Goal: Transaction & Acquisition: Purchase product/service

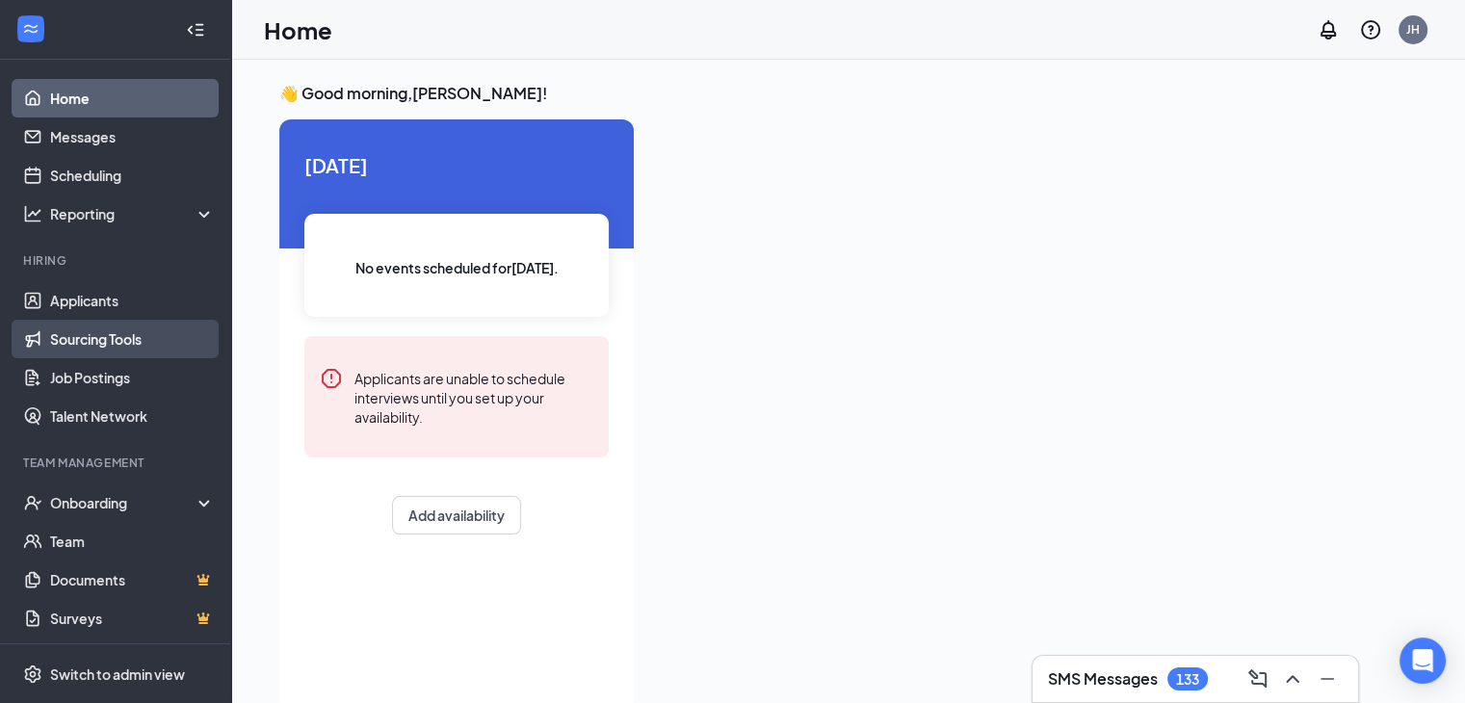
click at [89, 327] on link "Sourcing Tools" at bounding box center [132, 339] width 165 height 39
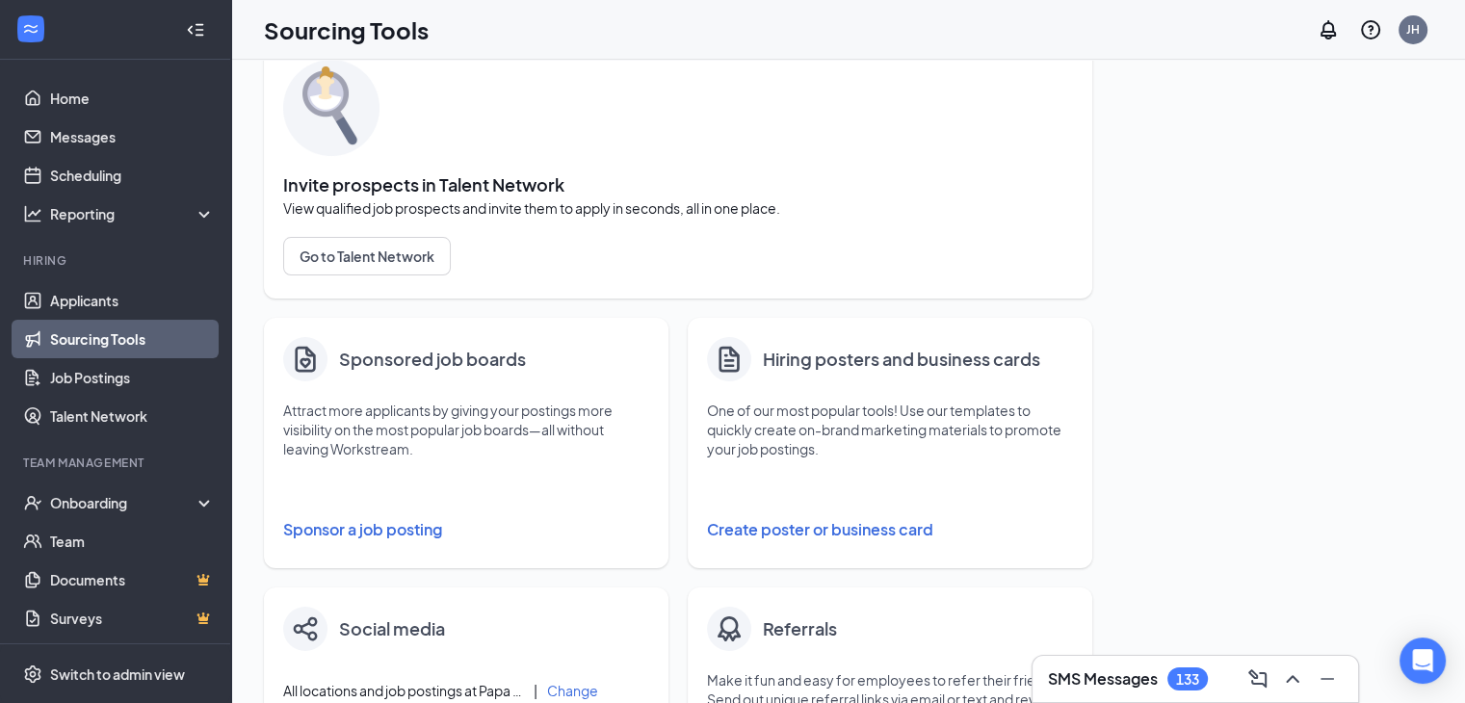
scroll to position [193, 0]
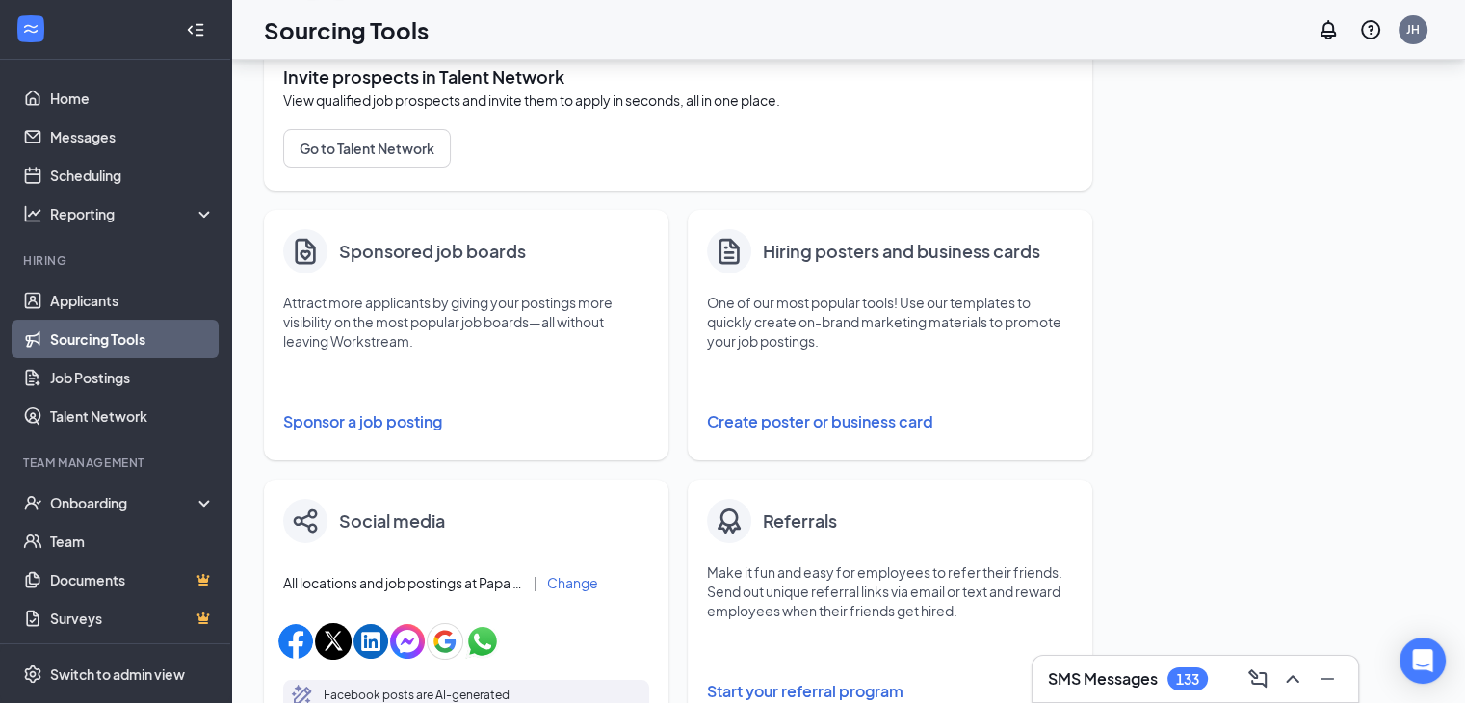
click at [383, 421] on button "Sponsor a job posting" at bounding box center [466, 421] width 366 height 39
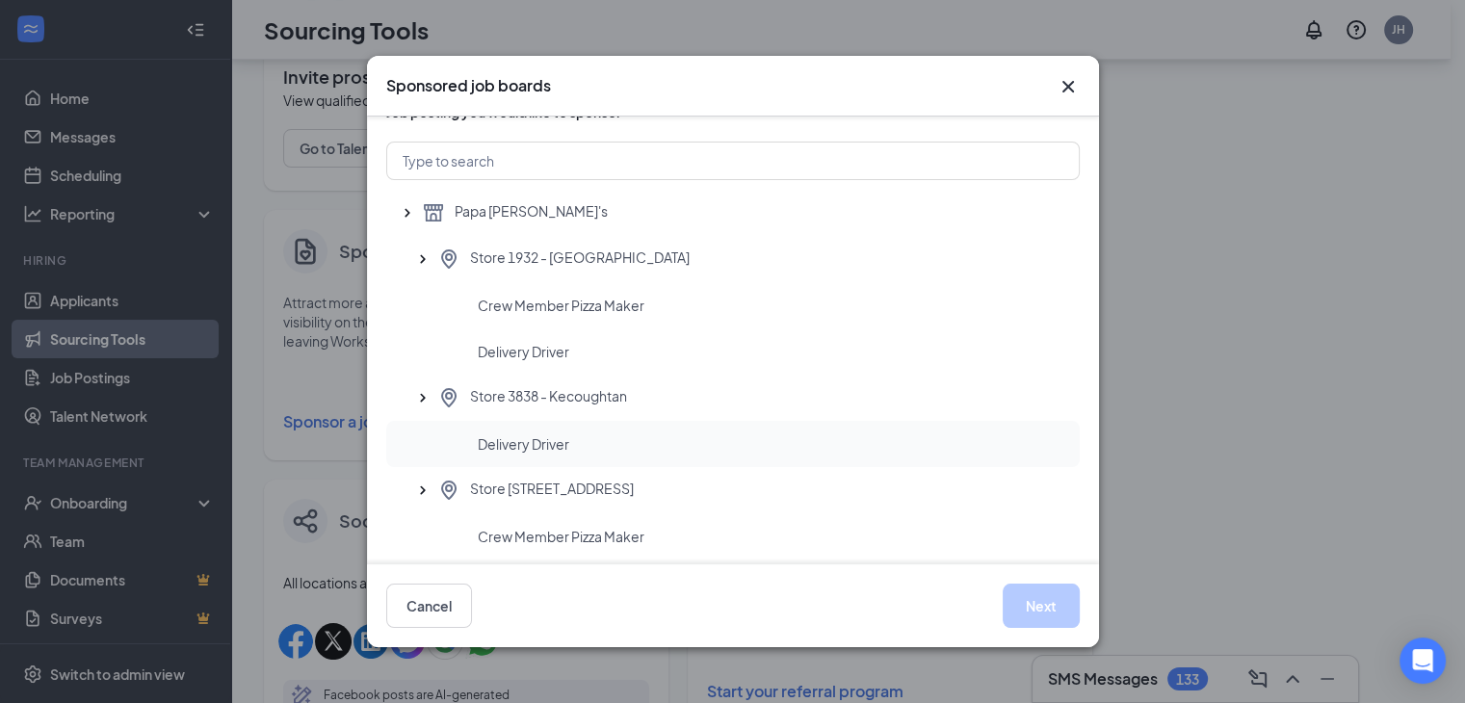
scroll to position [96, 0]
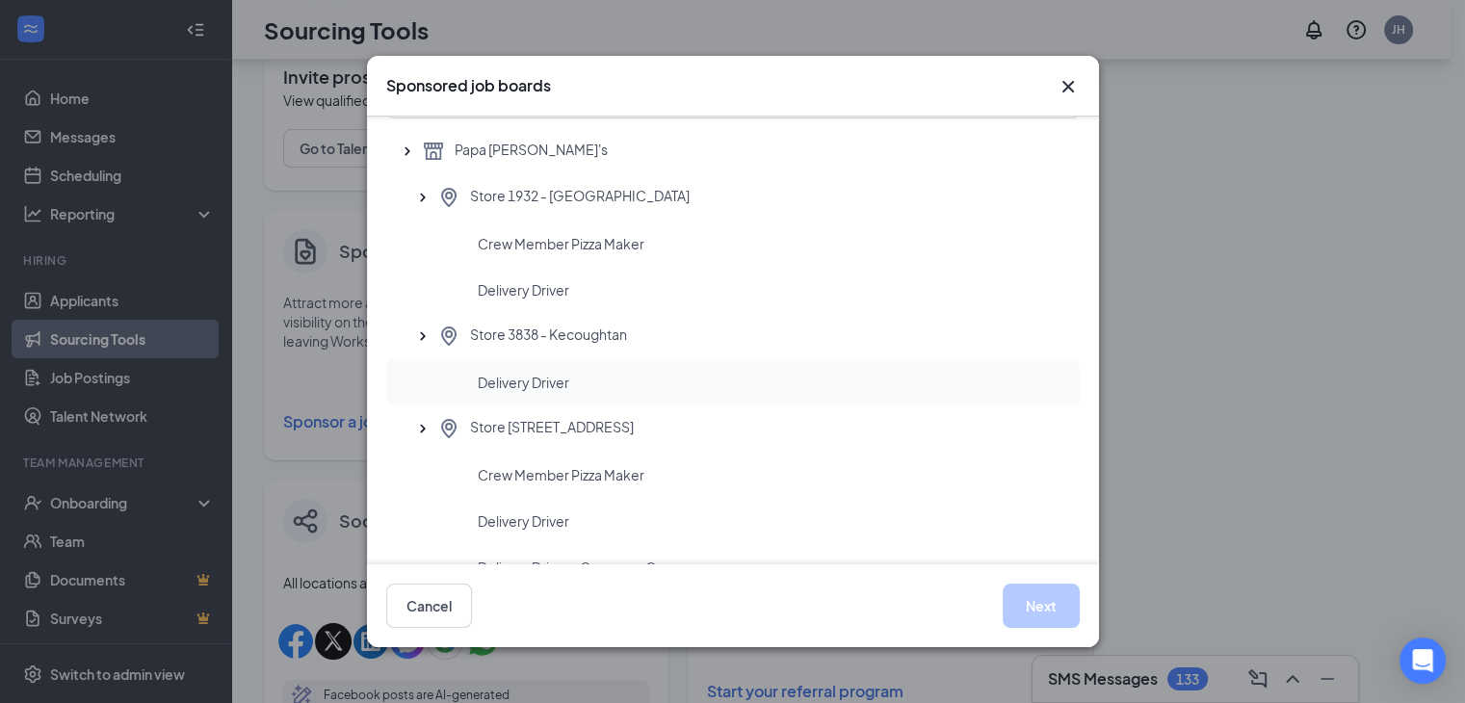
click at [576, 382] on div "Delivery Driver" at bounding box center [771, 382] width 586 height 19
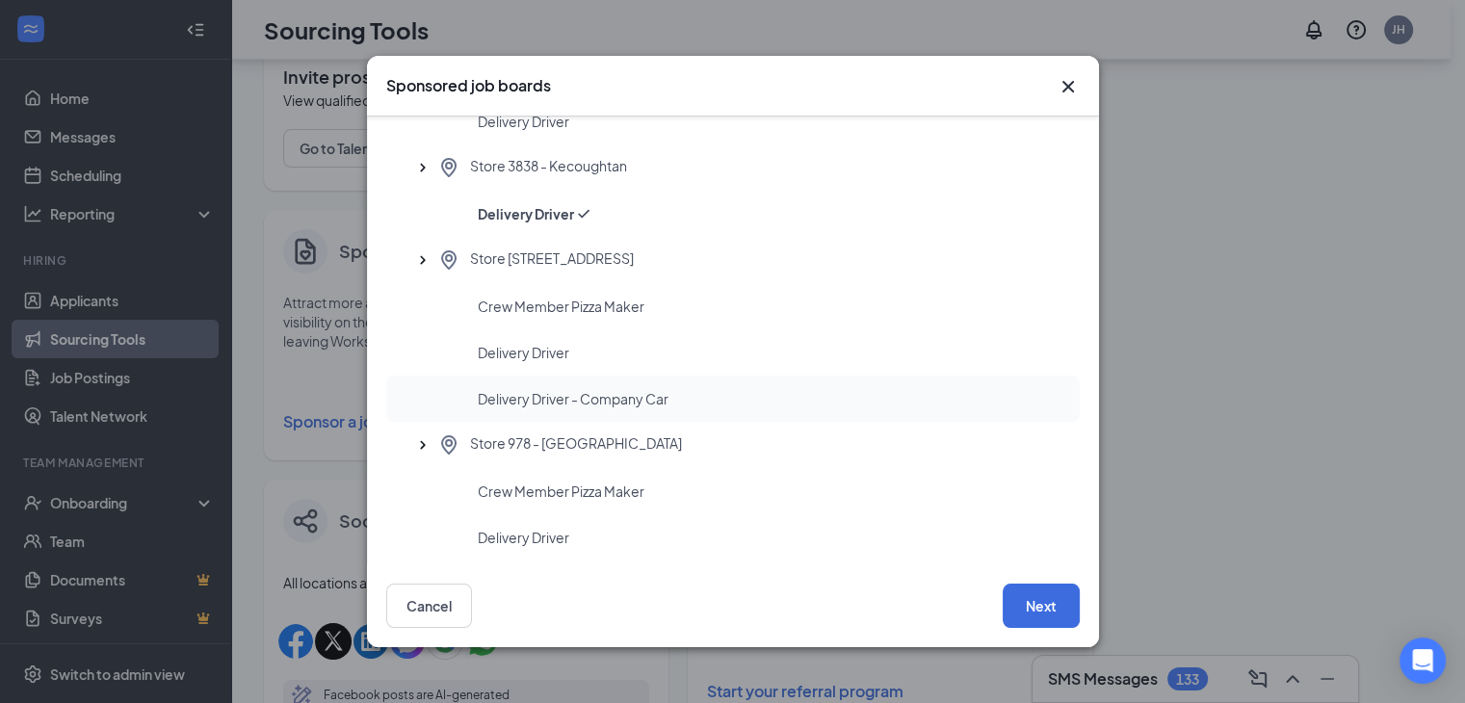
scroll to position [274, 0]
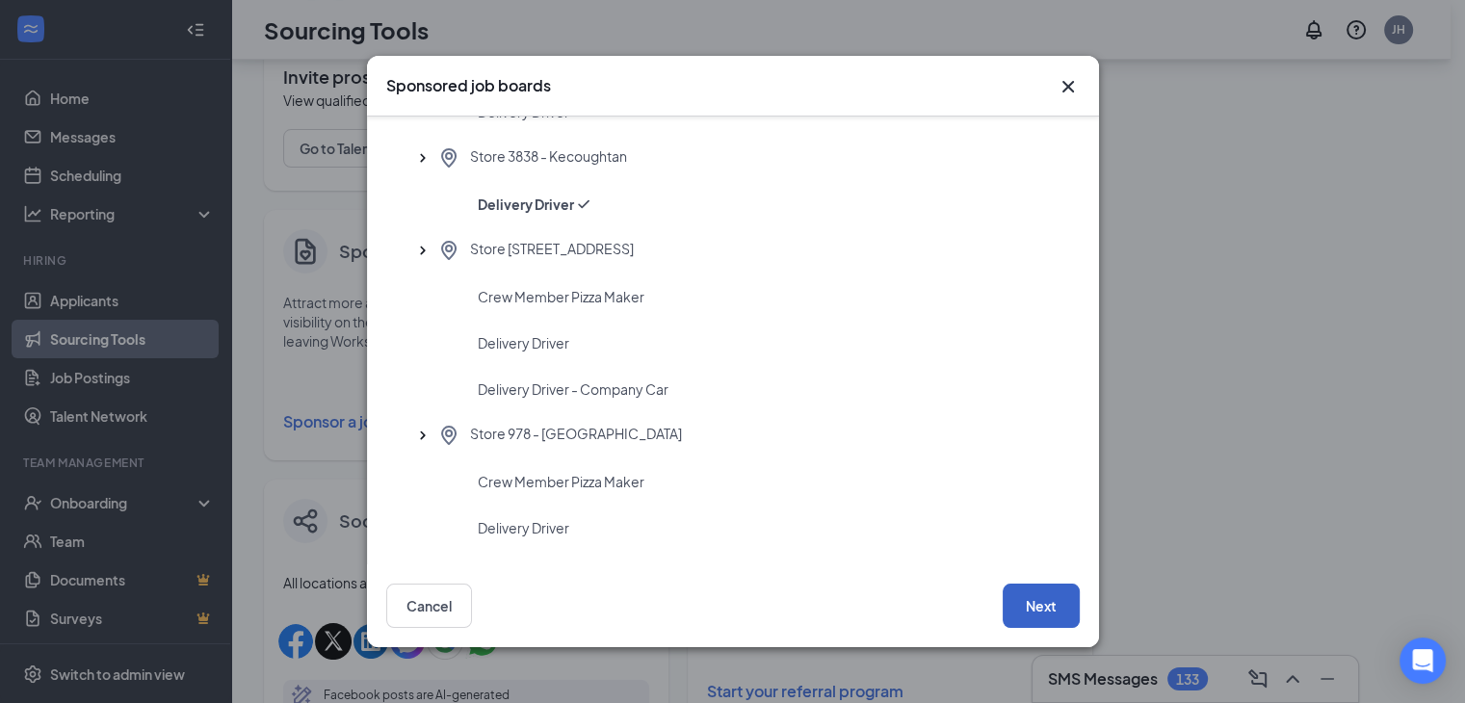
click at [1040, 609] on button "Next" at bounding box center [1040, 605] width 77 height 44
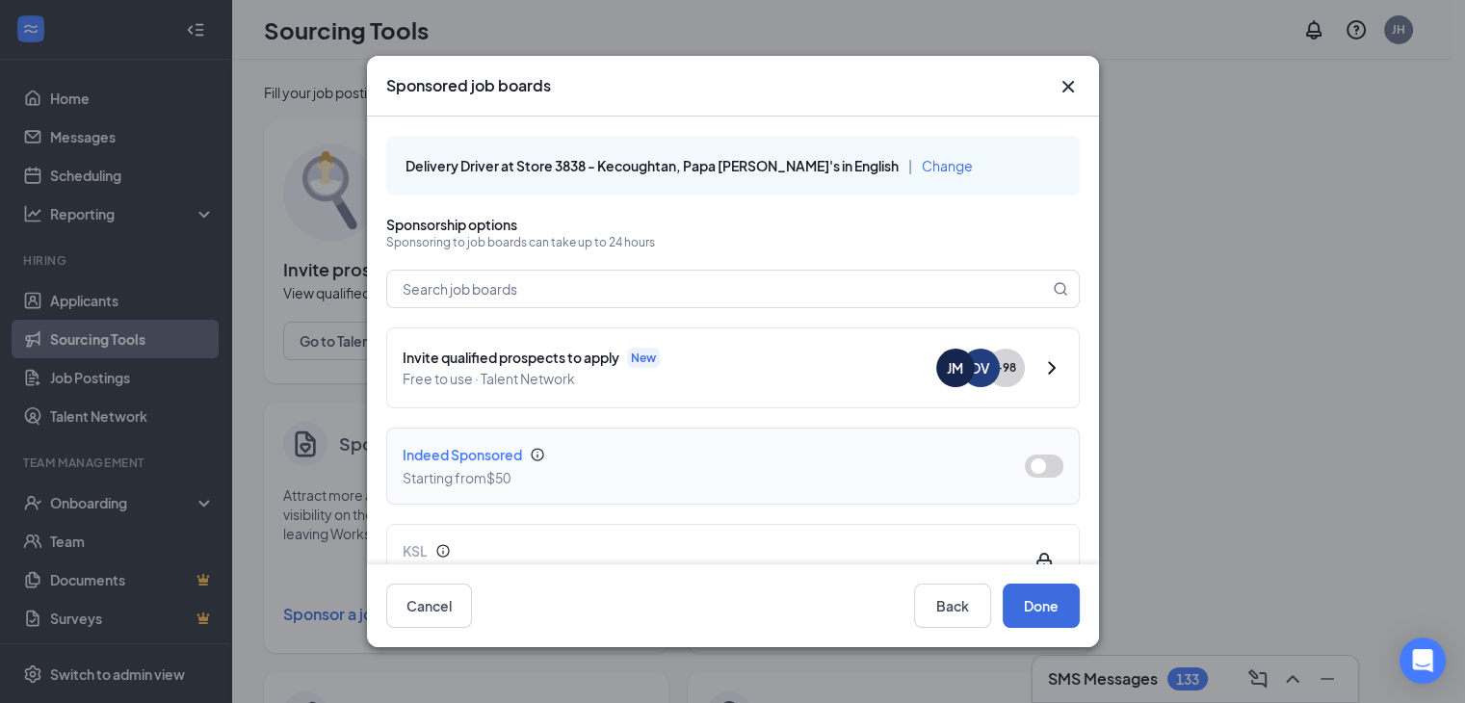
click at [1046, 463] on button "button" at bounding box center [1043, 465] width 39 height 23
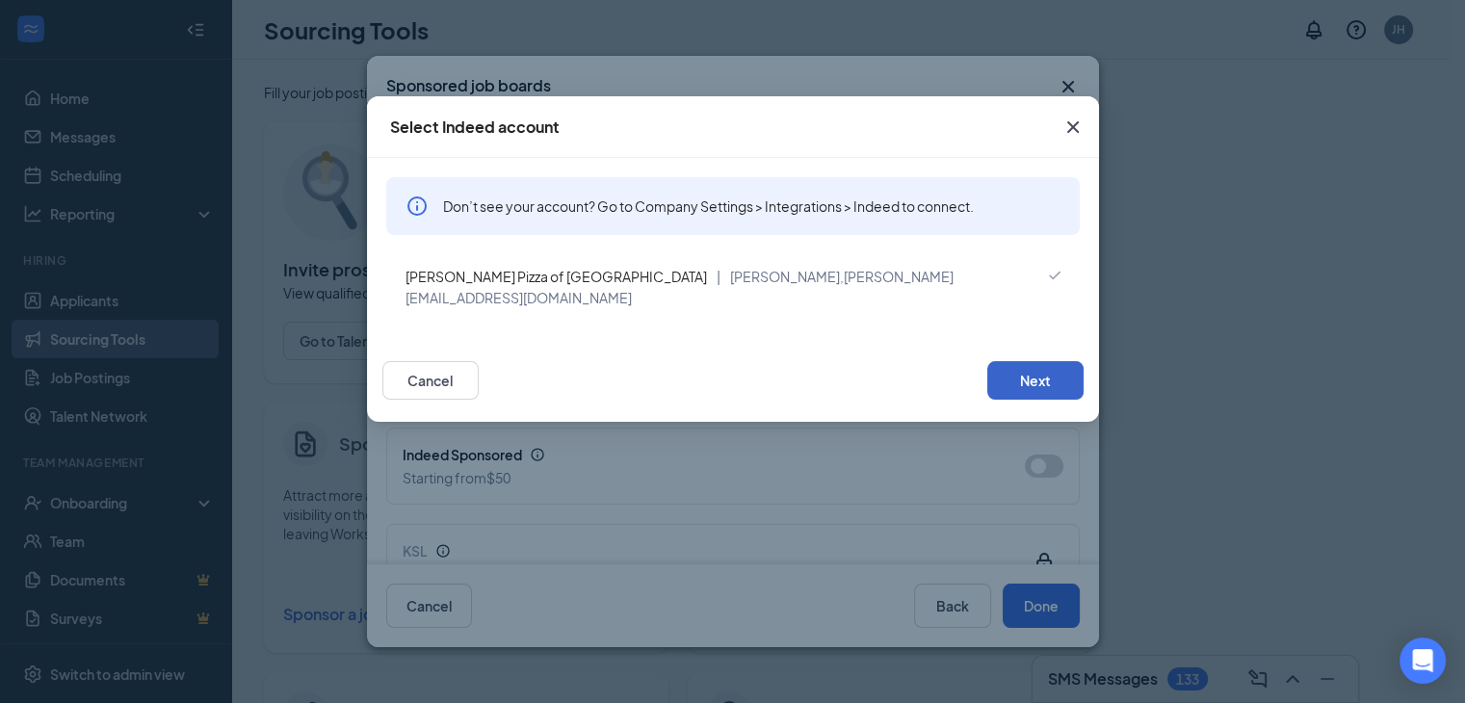
click at [1032, 361] on button "Next" at bounding box center [1035, 380] width 96 height 39
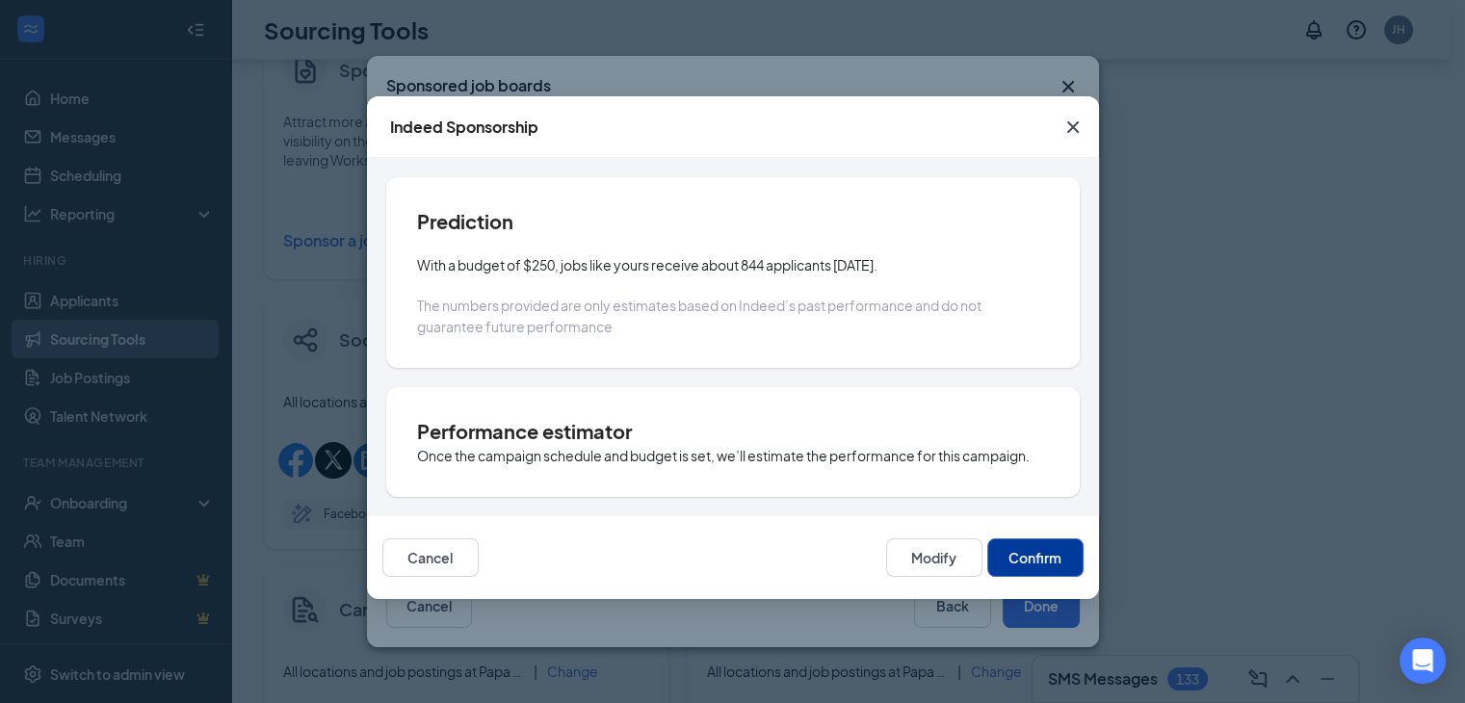
scroll to position [385, 0]
click at [957, 559] on button "Modify" at bounding box center [934, 557] width 96 height 39
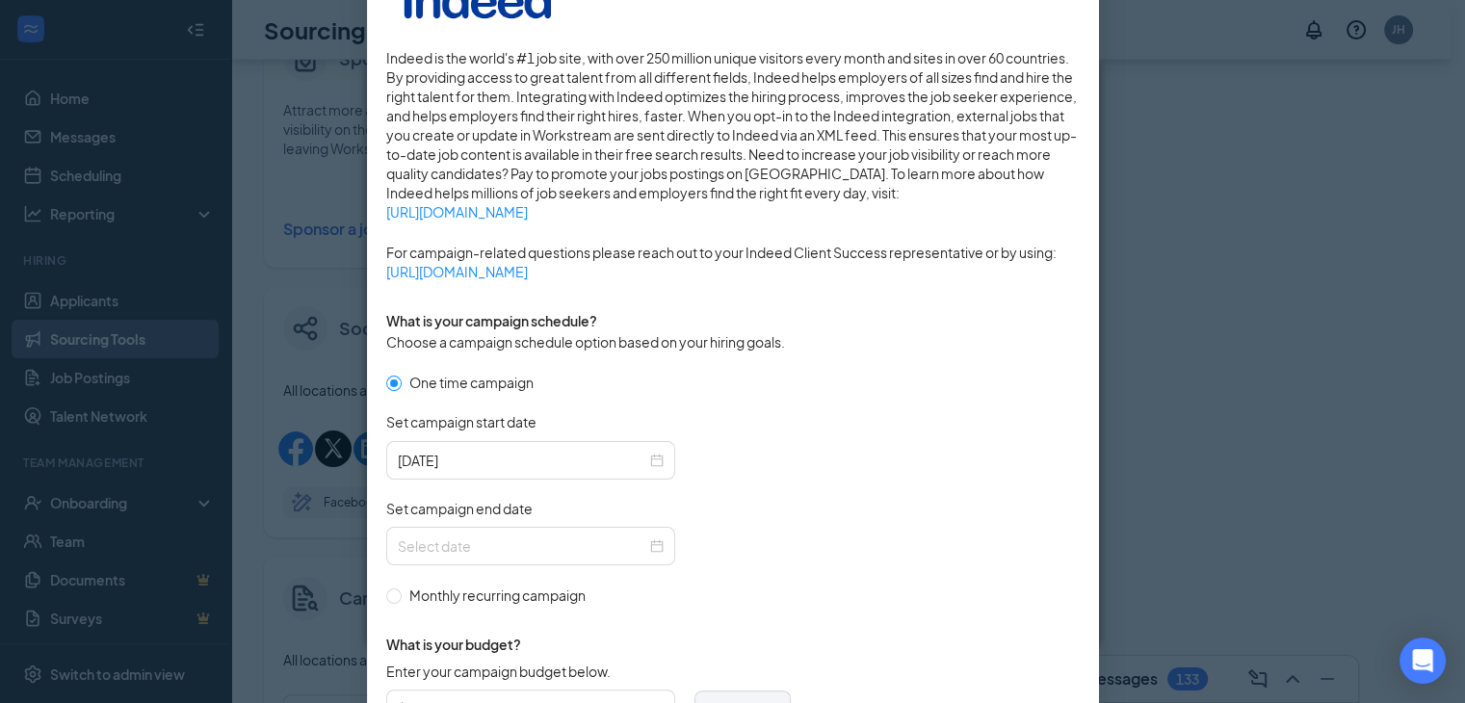
scroll to position [289, 0]
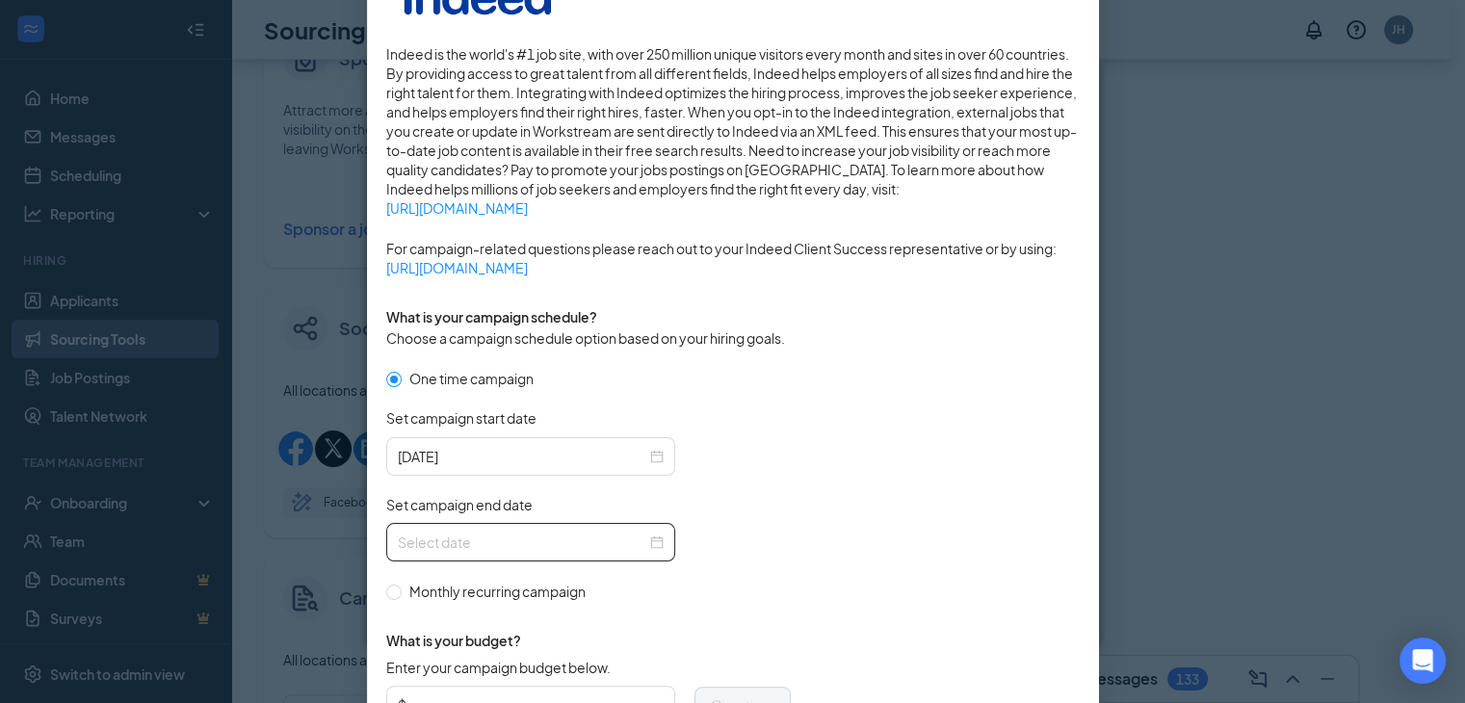
click at [649, 542] on div at bounding box center [531, 542] width 266 height 21
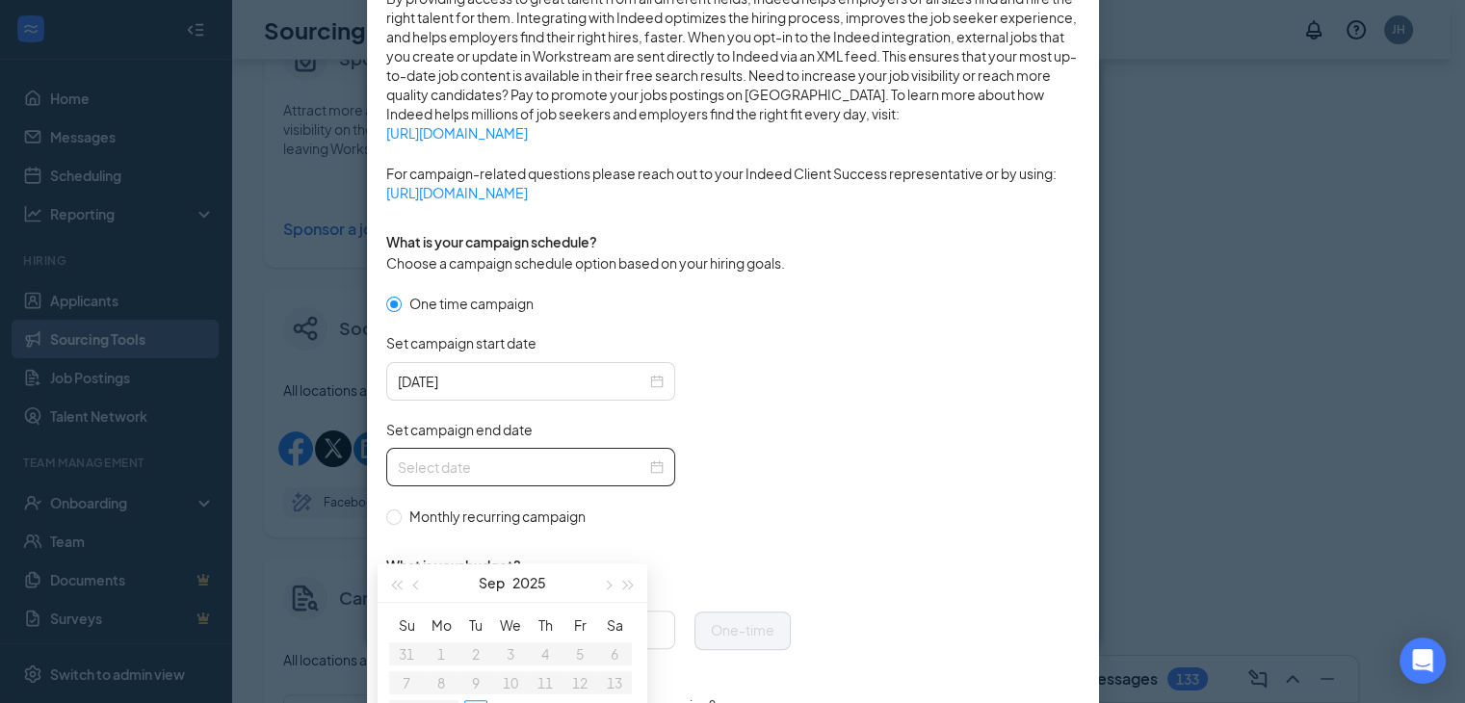
scroll to position [481, 0]
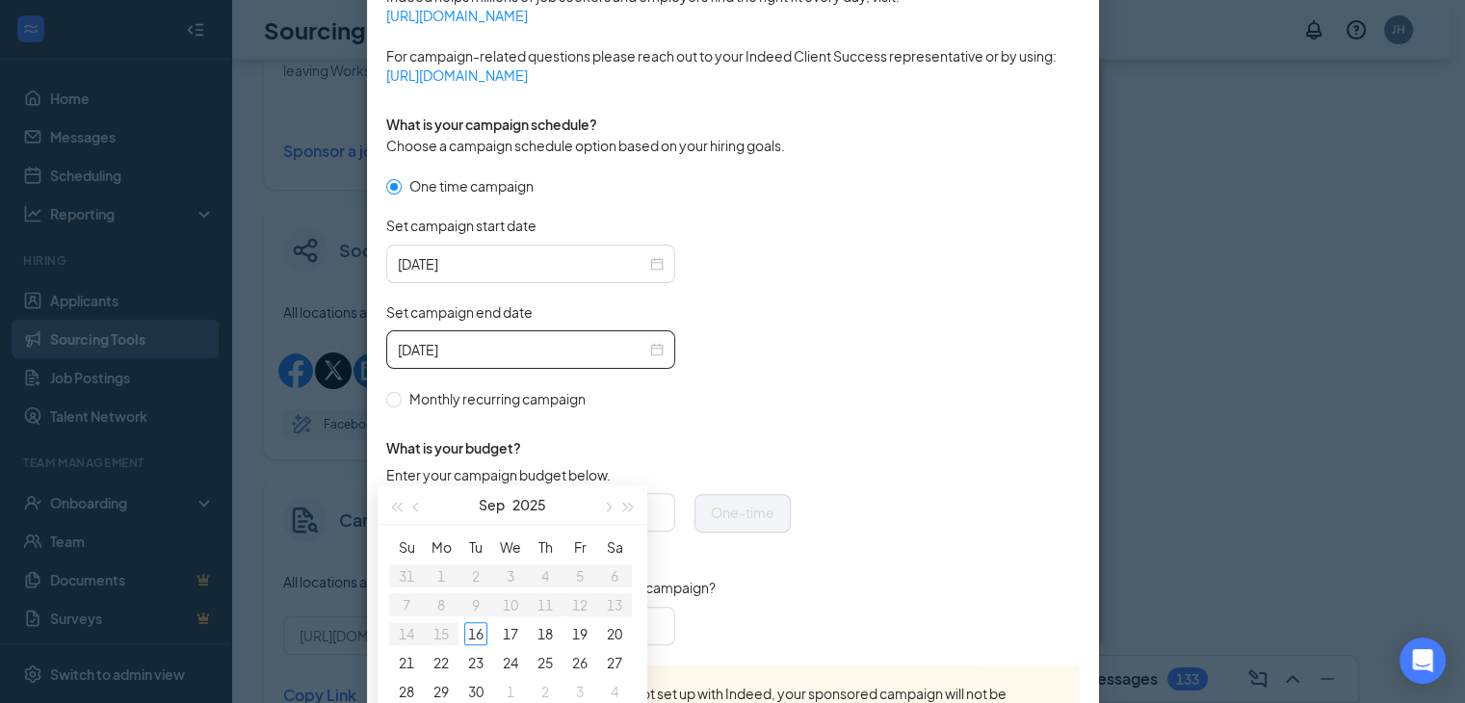
type input "[DATE]"
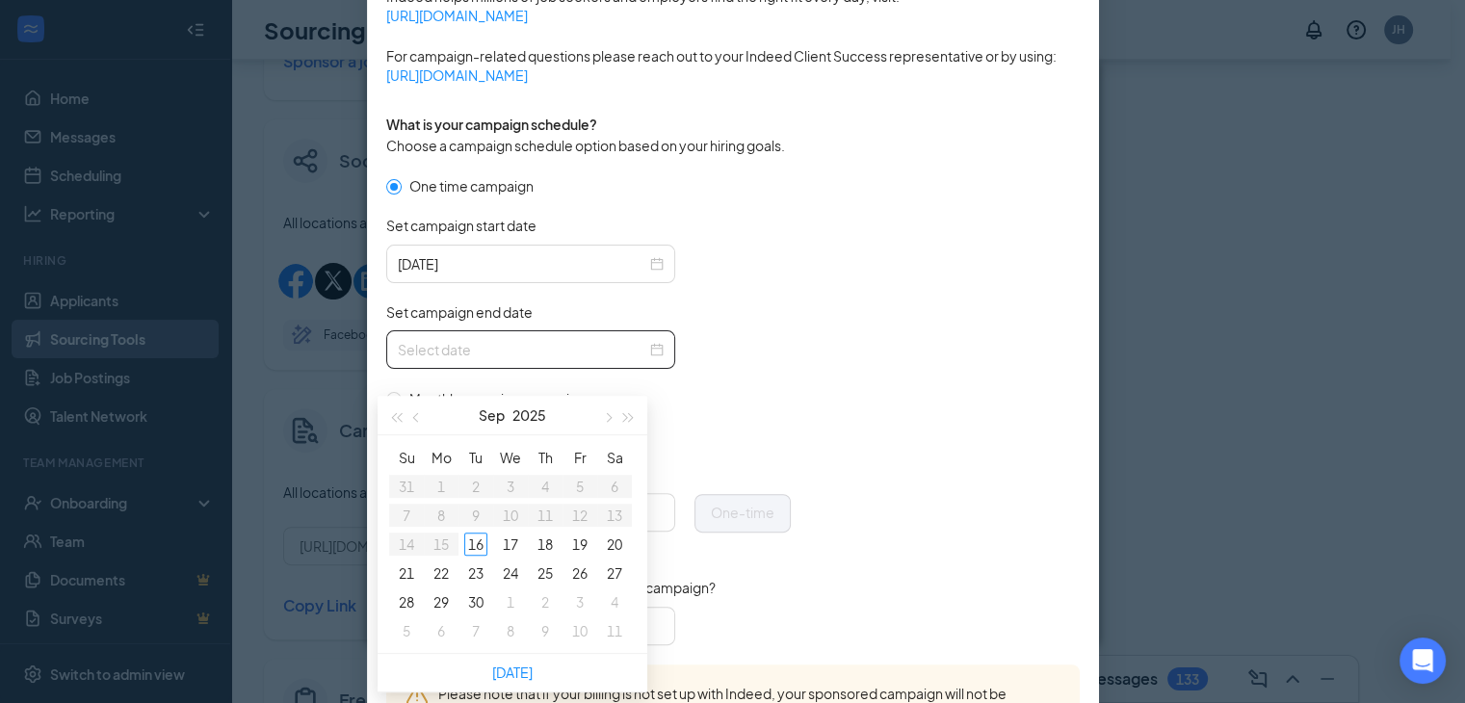
scroll to position [578, 0]
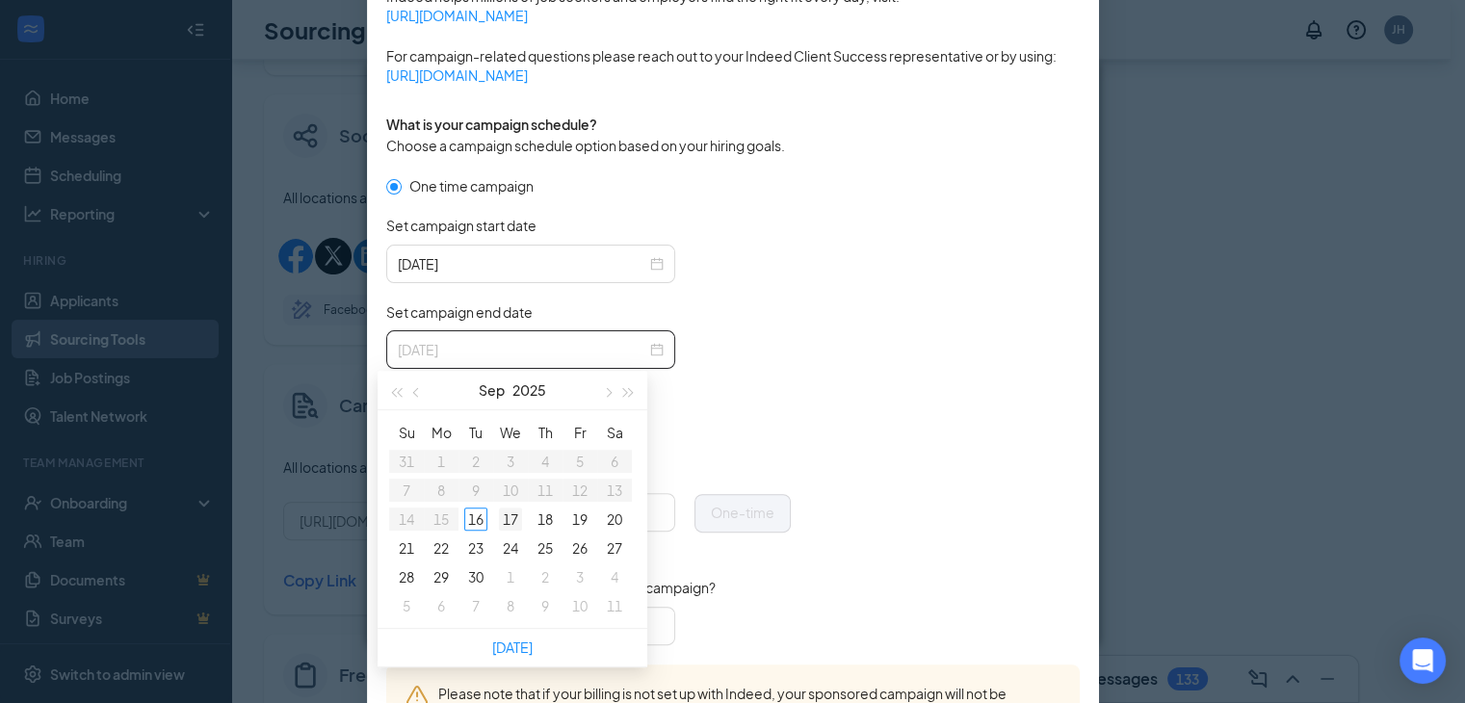
type input "[DATE]"
click at [502, 515] on div "17" at bounding box center [510, 518] width 23 height 23
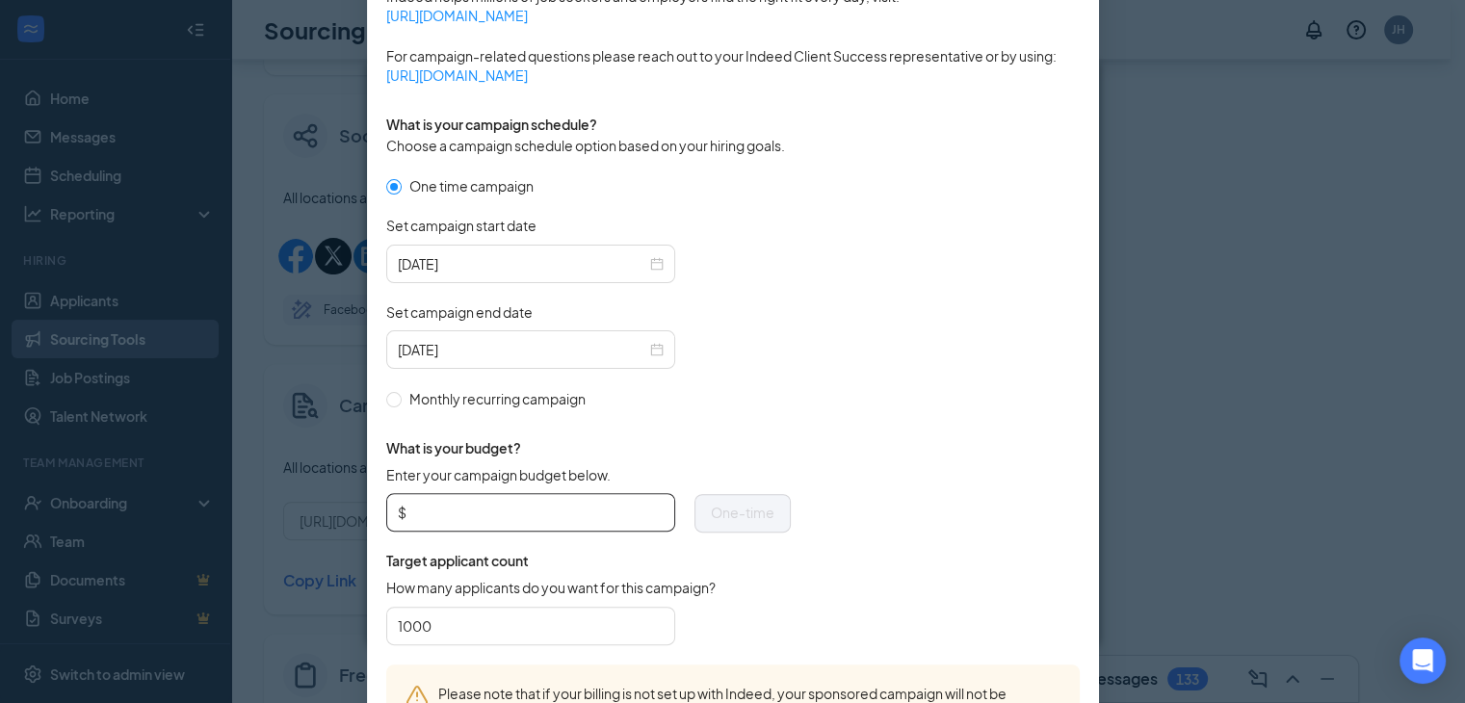
click at [454, 506] on input "Enter your campaign budget below." at bounding box center [536, 512] width 253 height 29
type input "100"
click at [434, 625] on input "1000" at bounding box center [531, 625] width 266 height 29
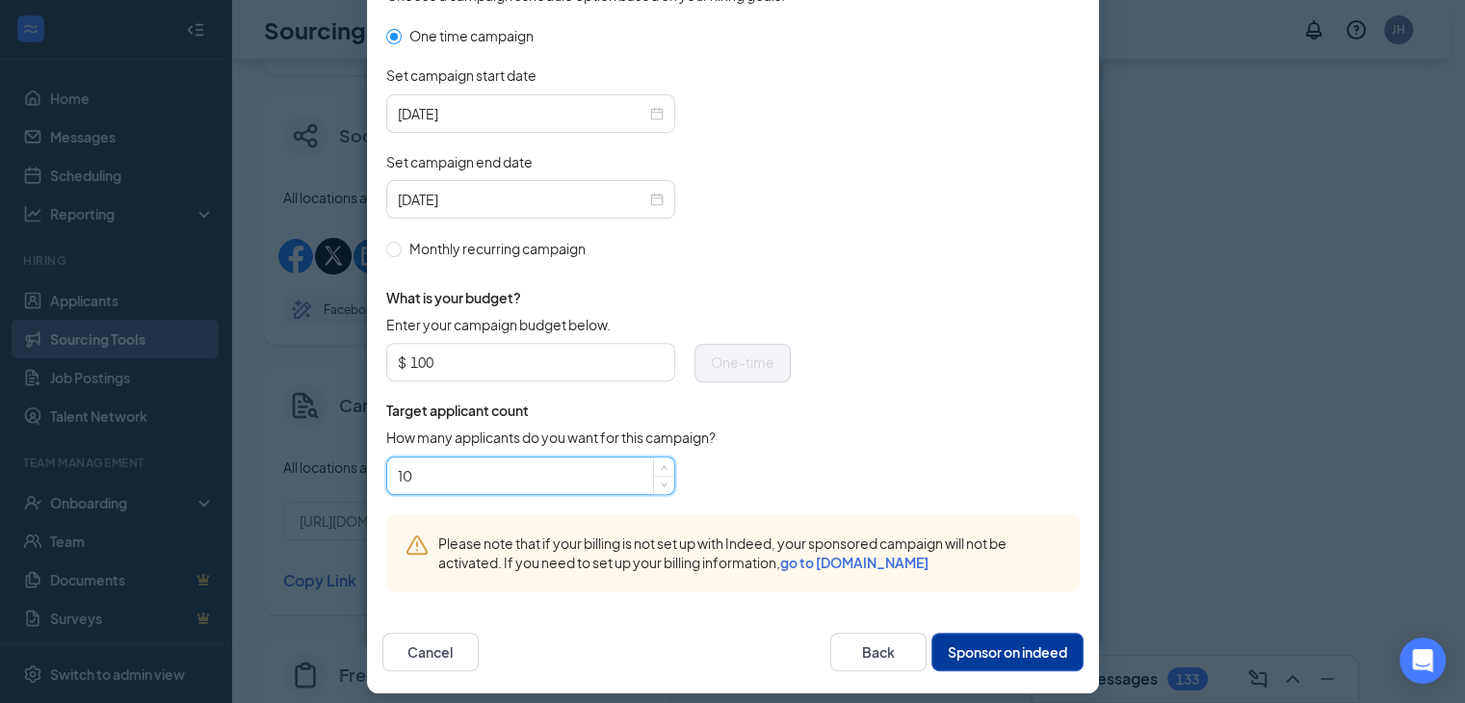
scroll to position [641, 0]
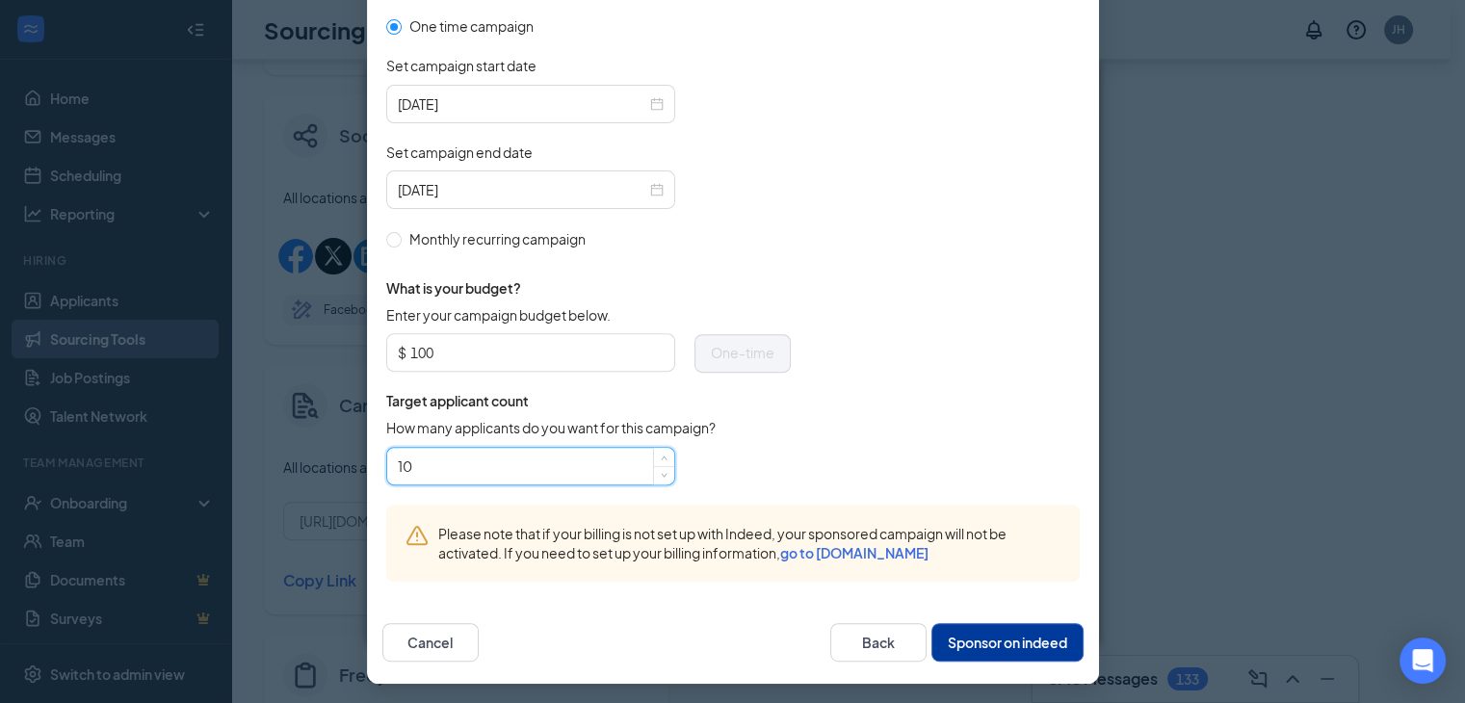
type input "10"
click at [1032, 642] on button "Sponsor on indeed" at bounding box center [1007, 642] width 152 height 39
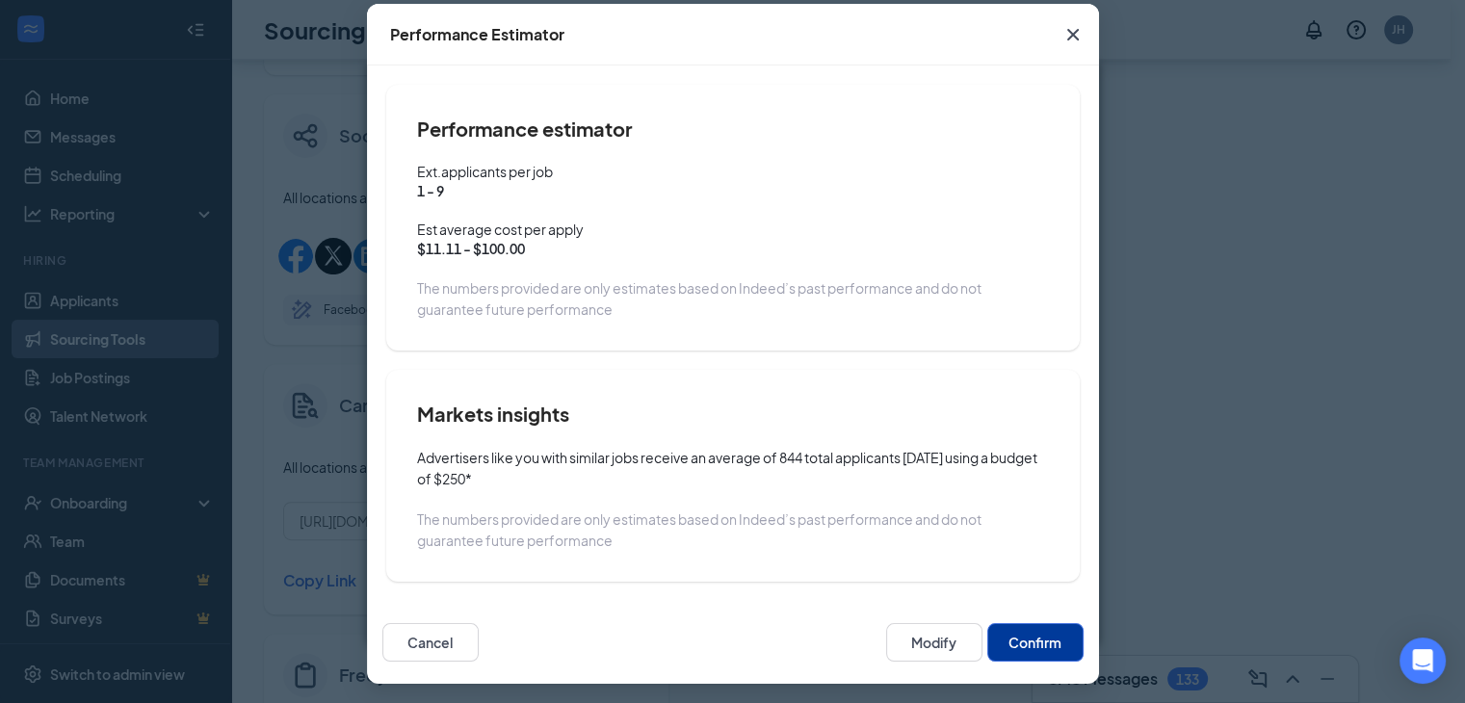
scroll to position [96, 0]
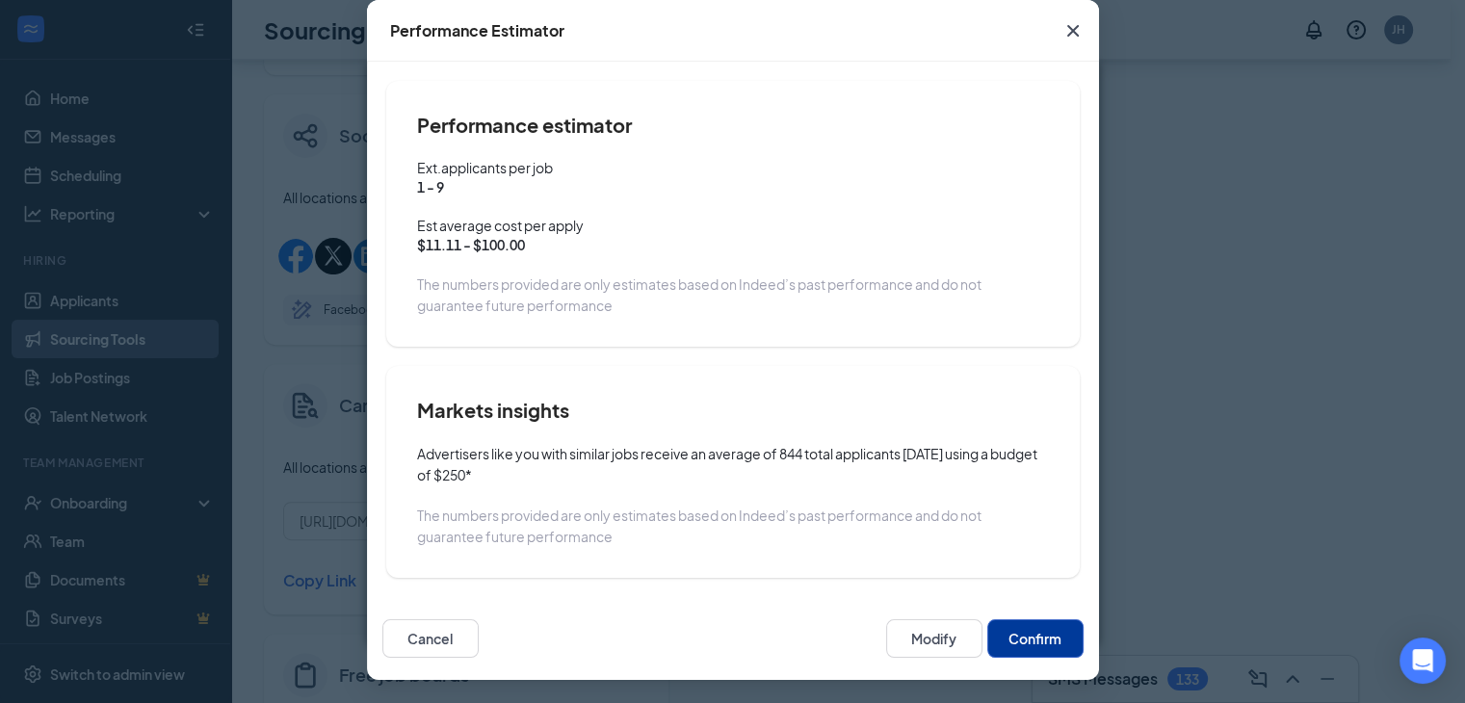
click at [1026, 645] on button "Confirm" at bounding box center [1035, 638] width 96 height 39
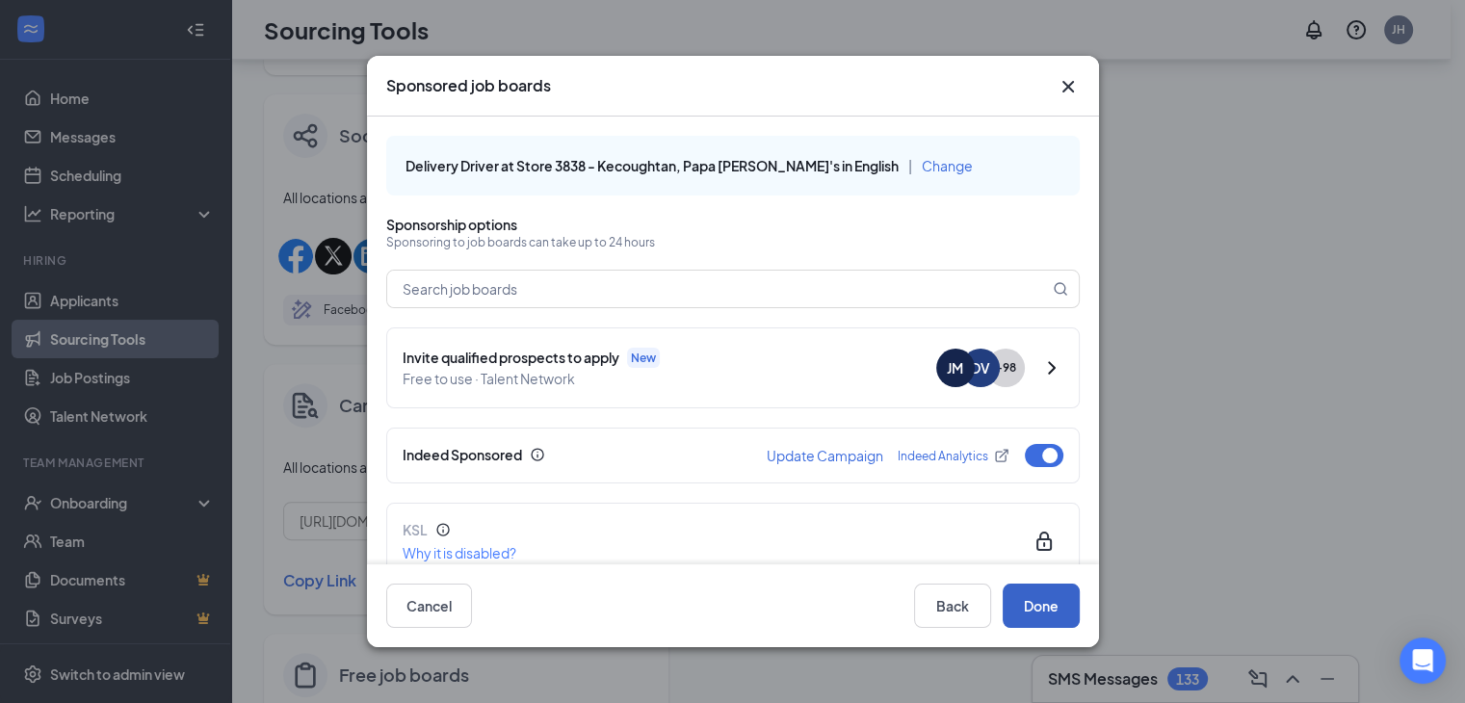
click at [1050, 604] on button "Done" at bounding box center [1040, 605] width 77 height 44
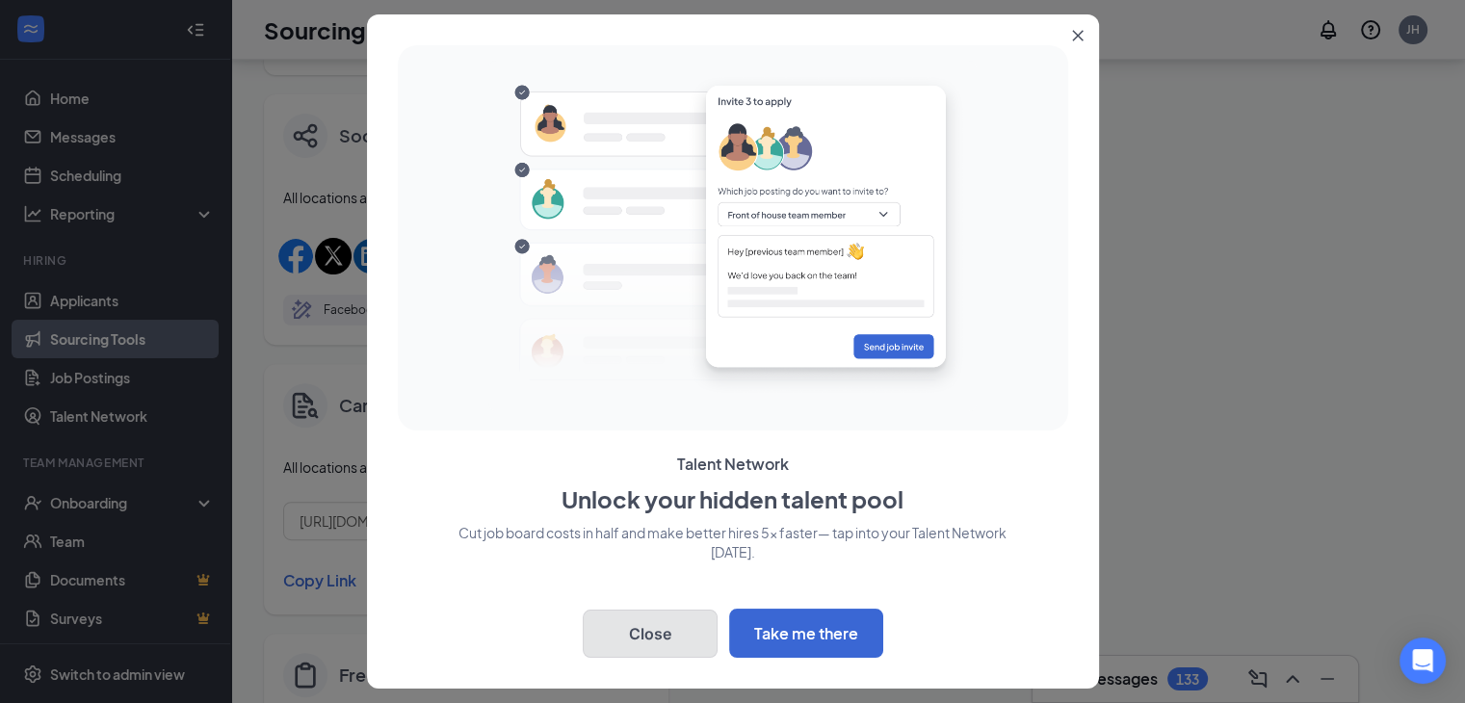
click at [633, 618] on button "Close" at bounding box center [650, 633] width 135 height 48
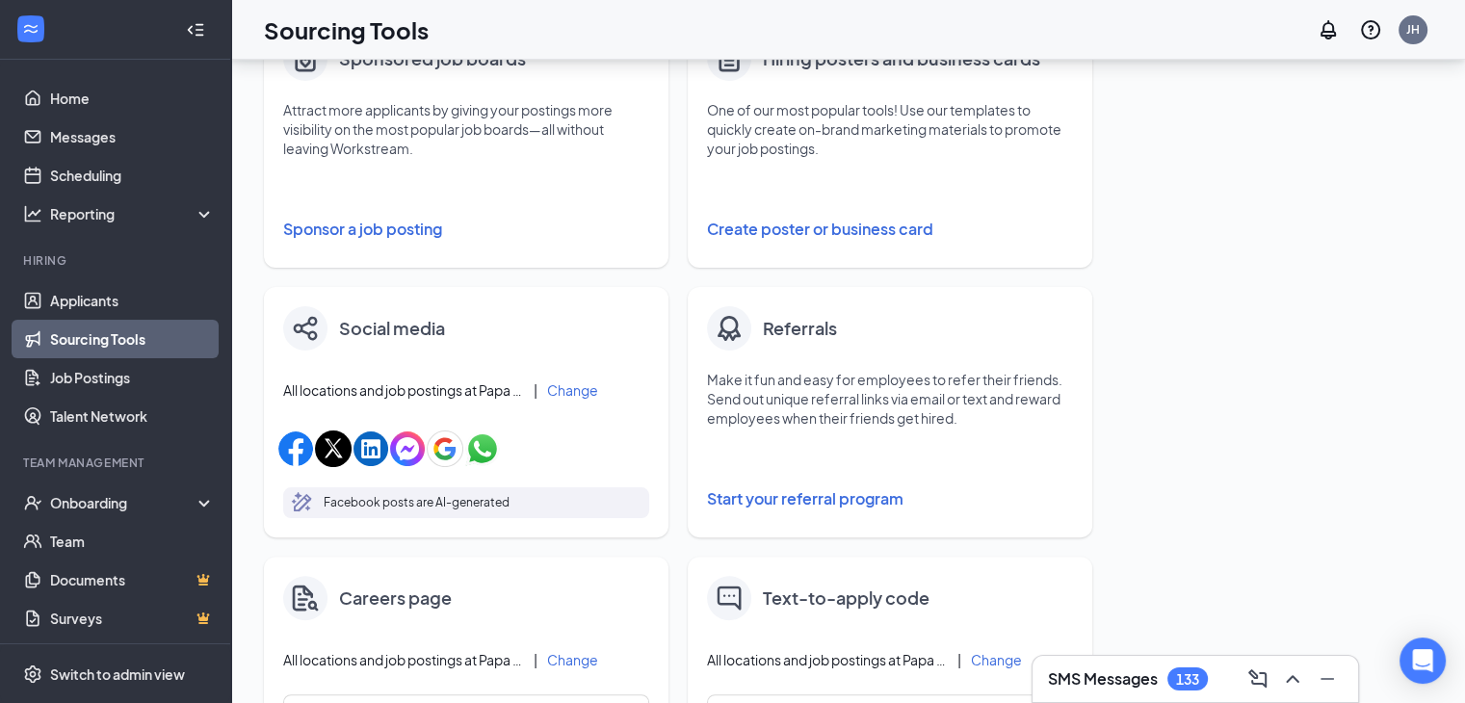
scroll to position [96, 0]
